Goal: Information Seeking & Learning: Learn about a topic

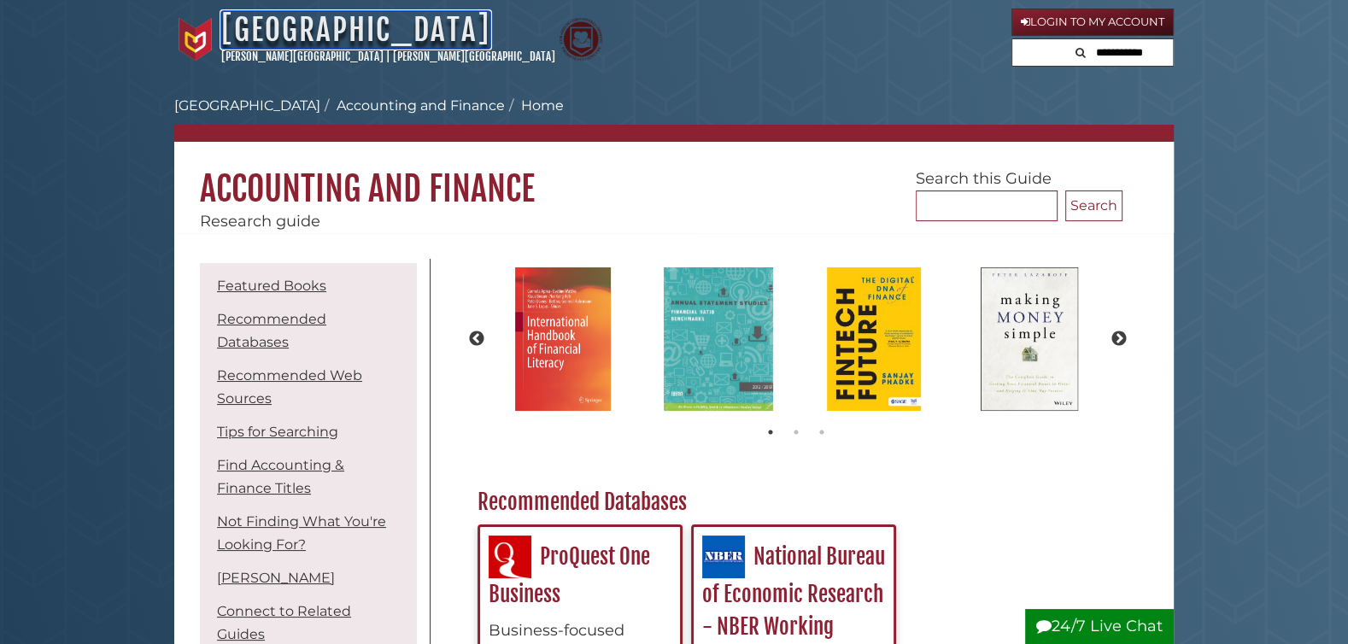
click at [338, 29] on link "[GEOGRAPHIC_DATA]" at bounding box center [355, 30] width 269 height 38
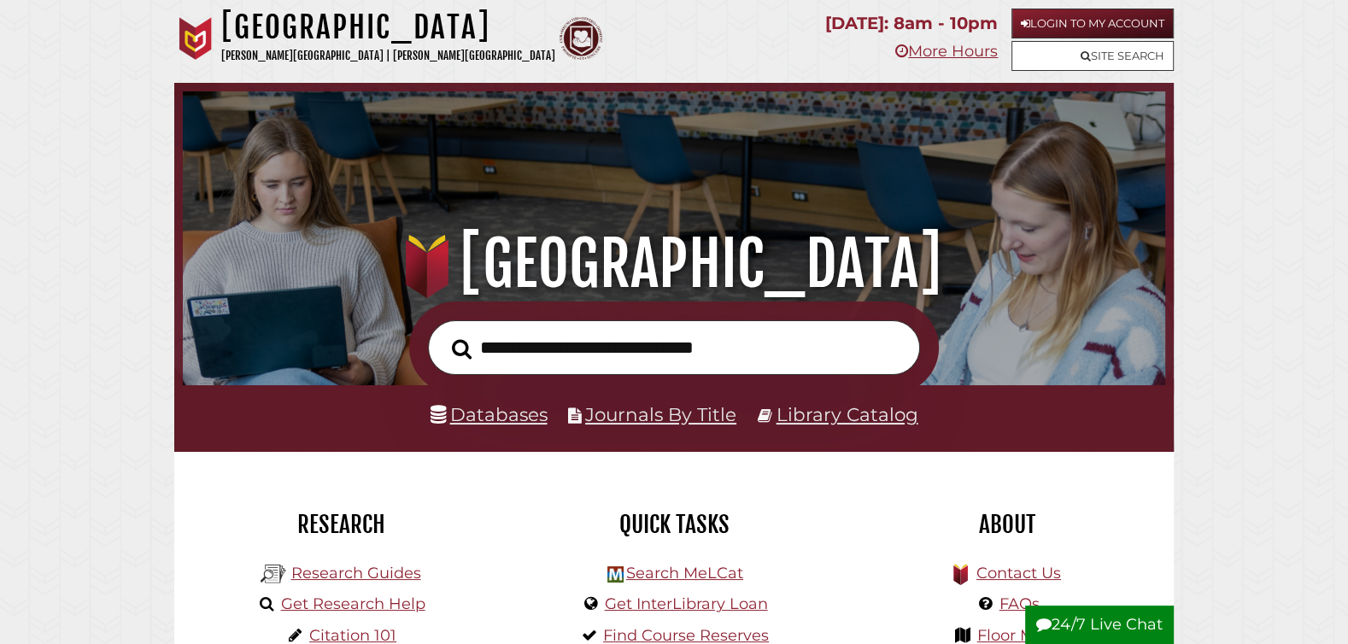
scroll to position [325, 974]
click at [501, 420] on link "Databases" at bounding box center [489, 414] width 117 height 22
click at [350, 573] on link "Research Guides" at bounding box center [356, 573] width 130 height 19
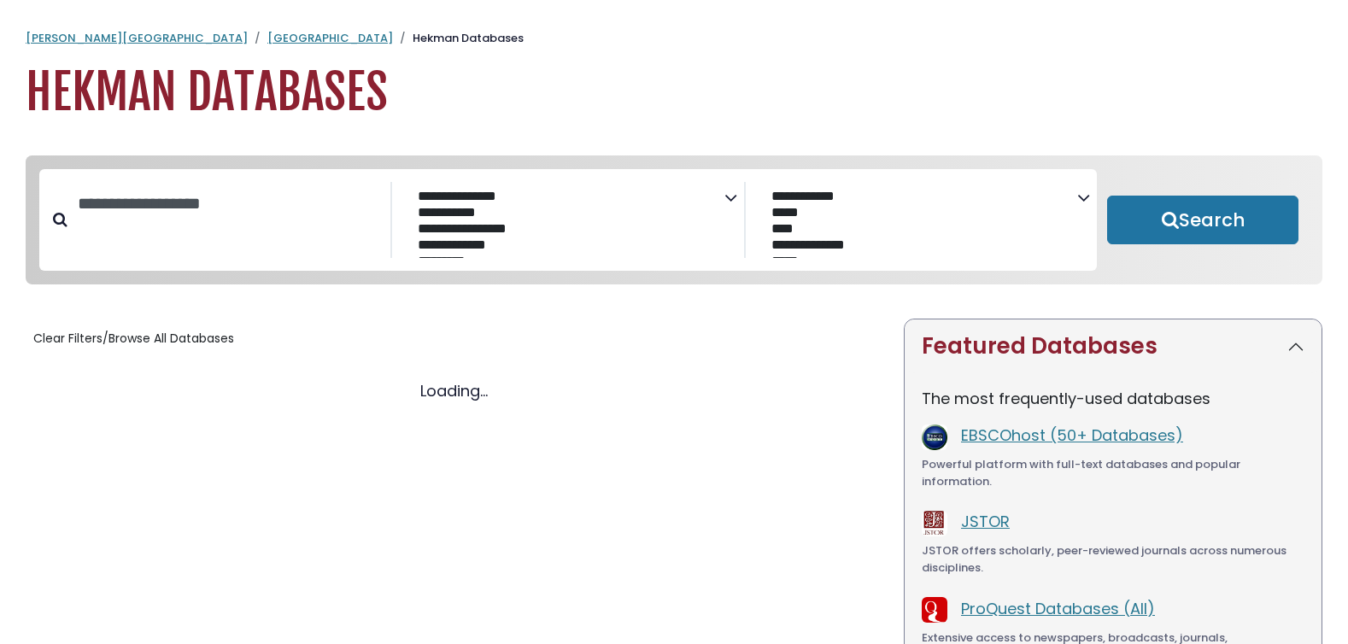
select select "Database Subject Filter"
select select "Database Vendors Filter"
select select "Database Subject Filter"
select select "Database Vendors Filter"
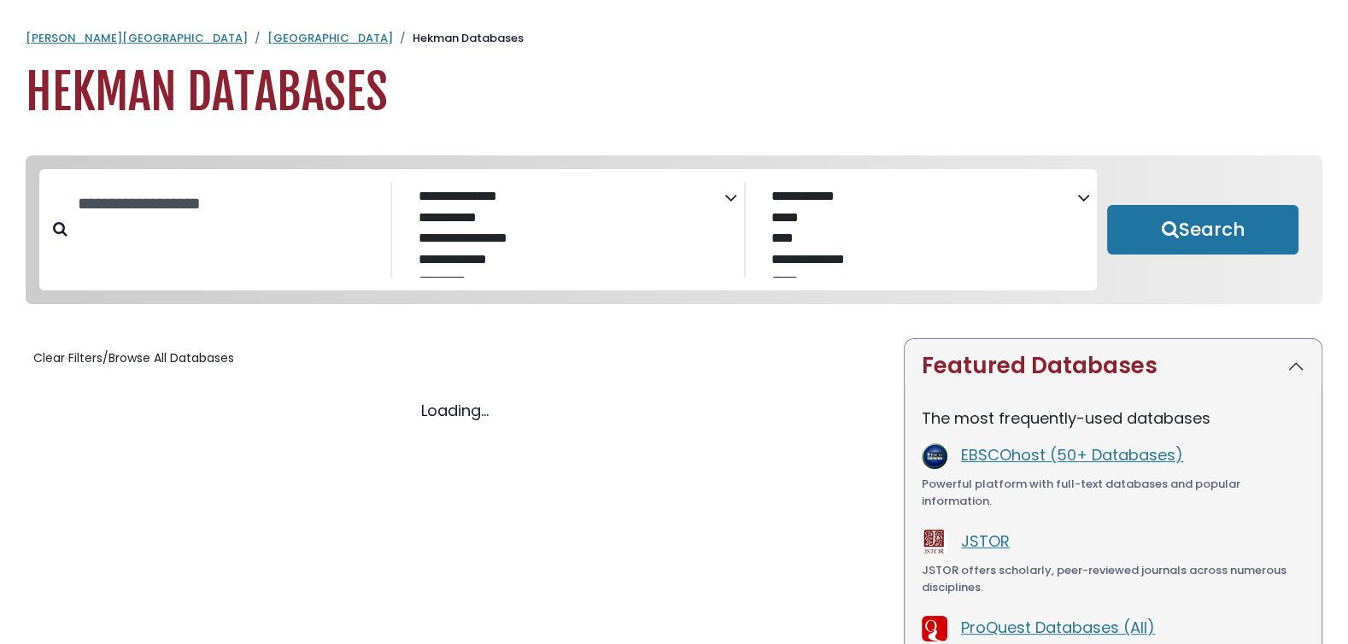
select select "Database Subject Filter"
select select "Database Vendors Filter"
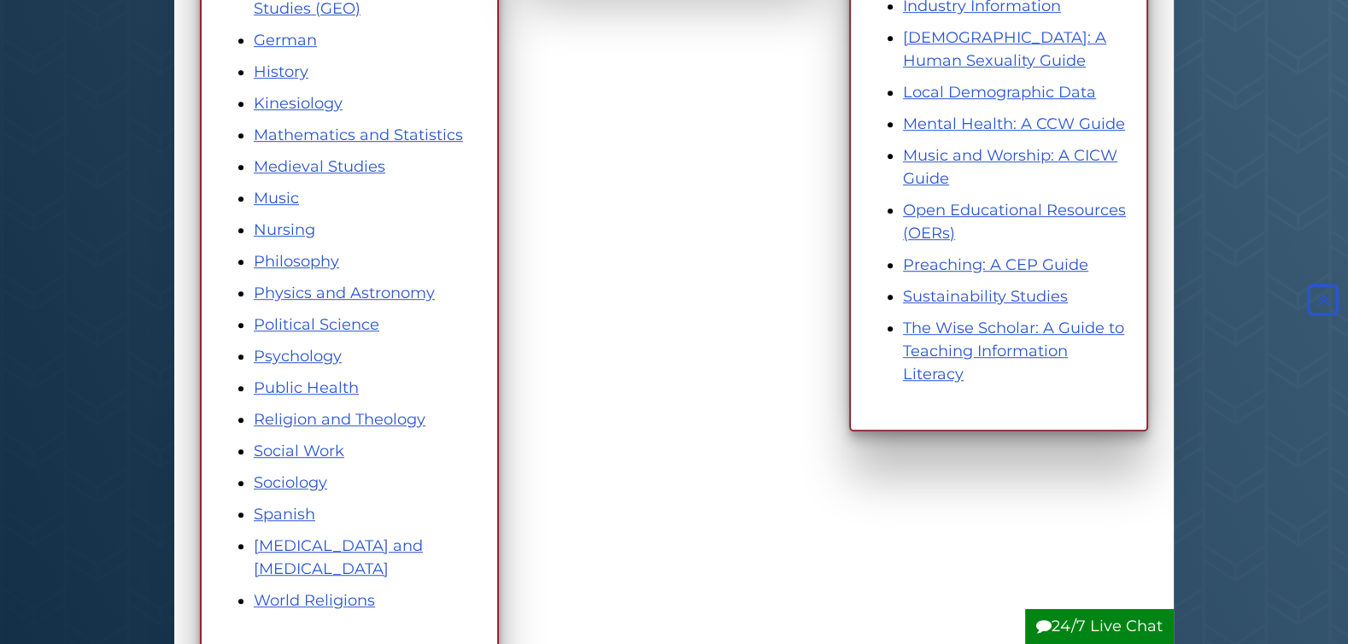
scroll to position [913, 0]
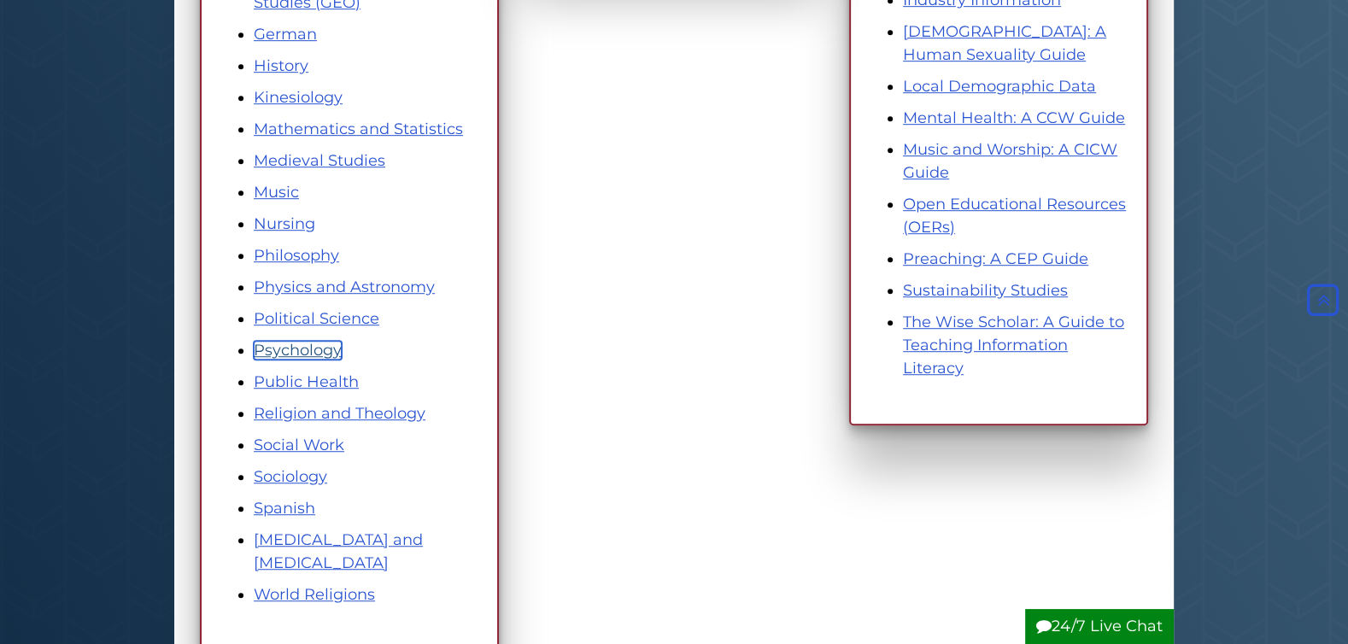
click at [301, 345] on link "Psychology" at bounding box center [298, 350] width 88 height 19
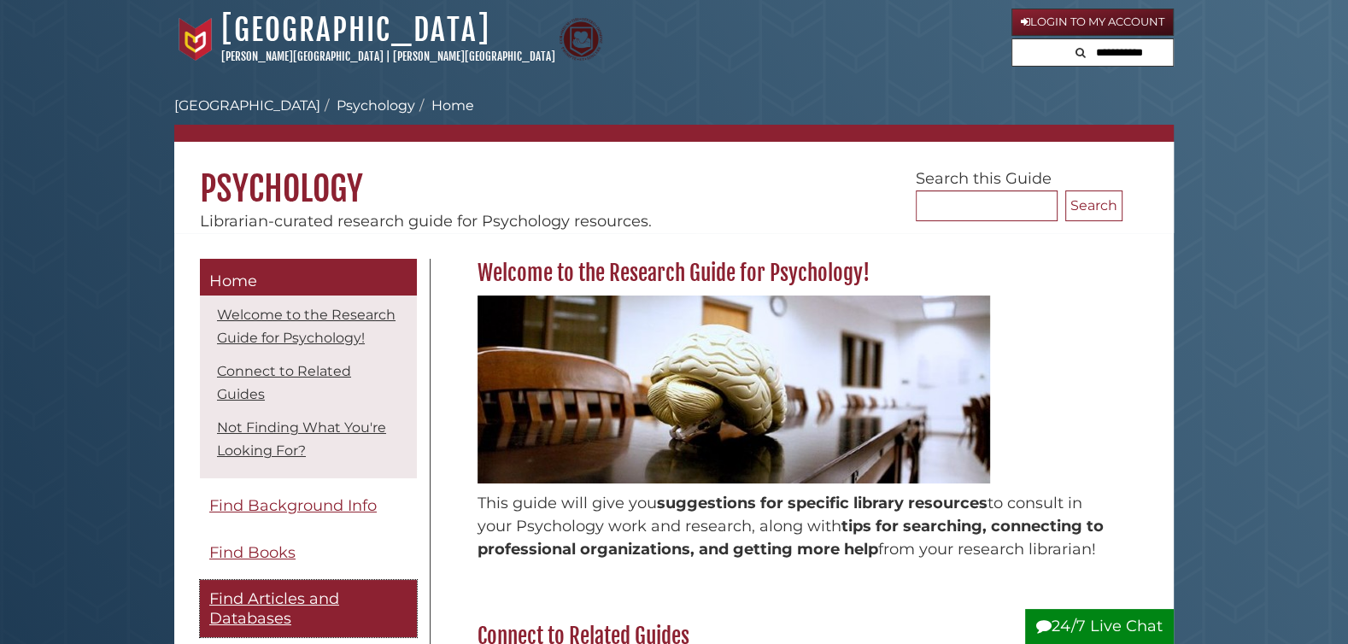
click at [258, 590] on span "Find Articles and Databases" at bounding box center [274, 609] width 130 height 38
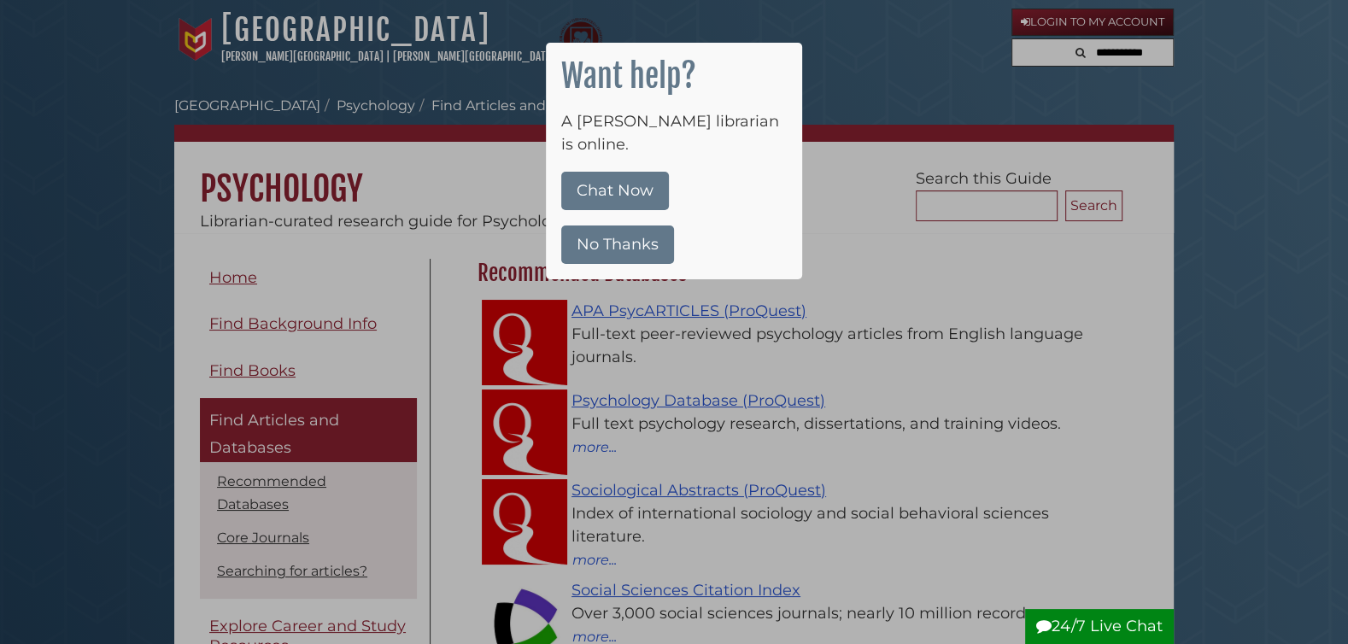
click at [861, 58] on div at bounding box center [674, 322] width 1348 height 644
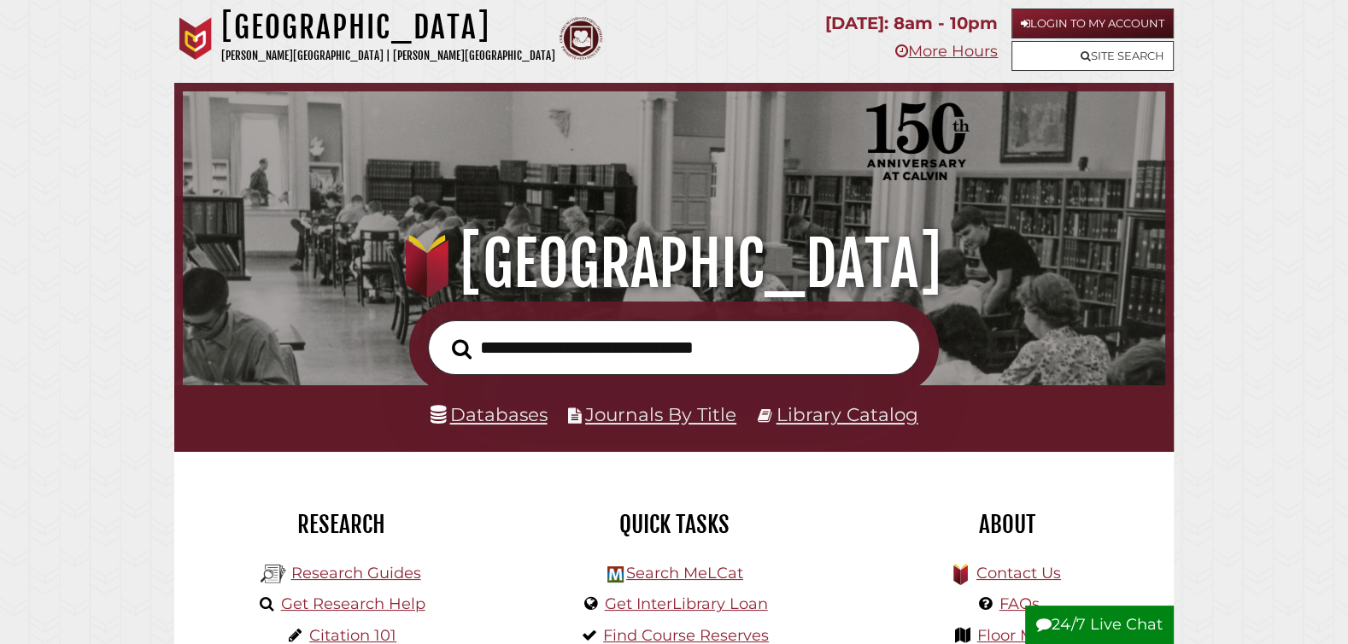
scroll to position [325, 974]
click at [491, 347] on input "text" at bounding box center [674, 348] width 492 height 56
type input "**********"
click at [443, 334] on button "Search" at bounding box center [461, 349] width 37 height 31
